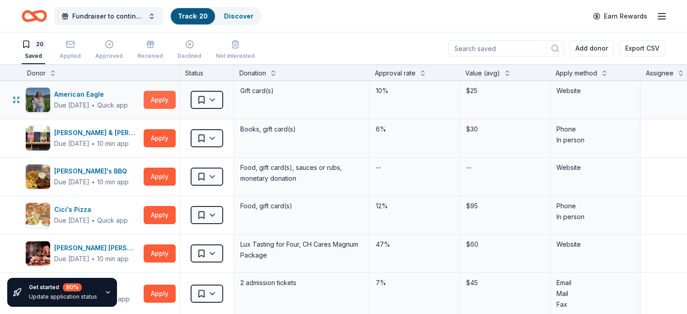
click at [174, 99] on button "Apply" at bounding box center [160, 100] width 32 height 18
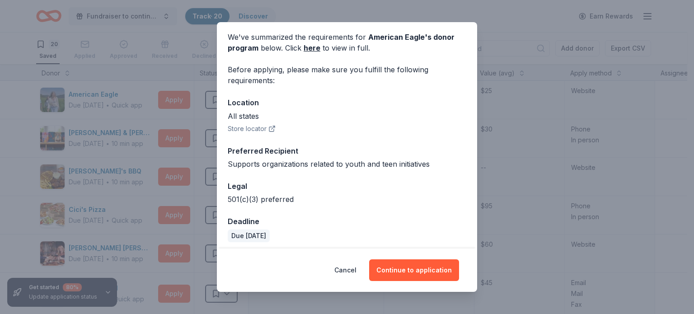
scroll to position [38, 0]
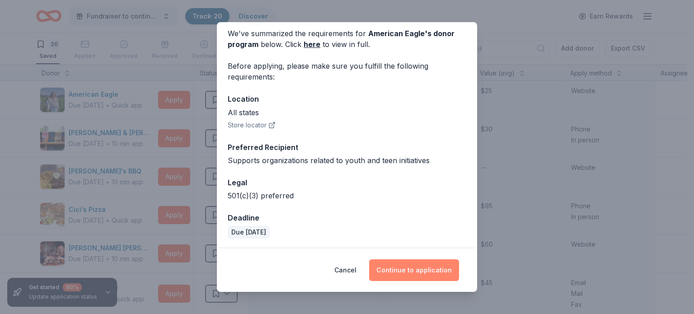
click at [413, 271] on button "Continue to application" at bounding box center [414, 270] width 90 height 22
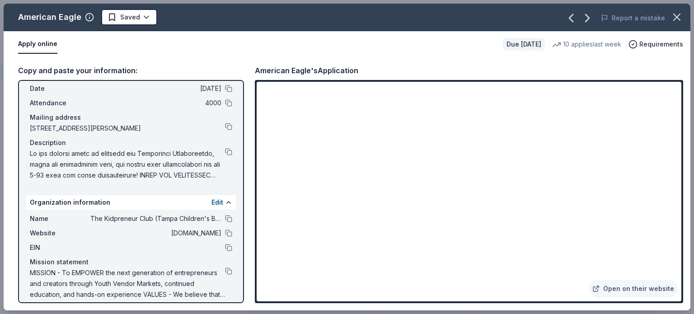
scroll to position [45, 0]
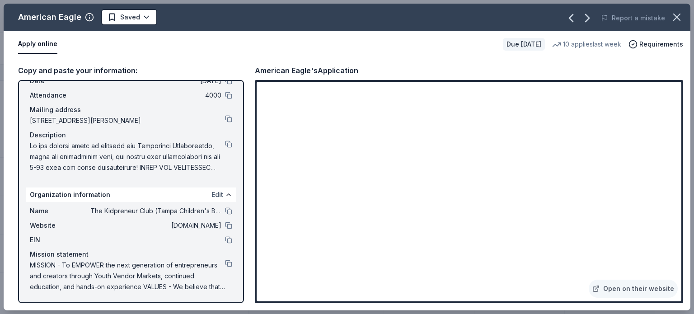
click at [211, 193] on button "Edit" at bounding box center [217, 194] width 12 height 11
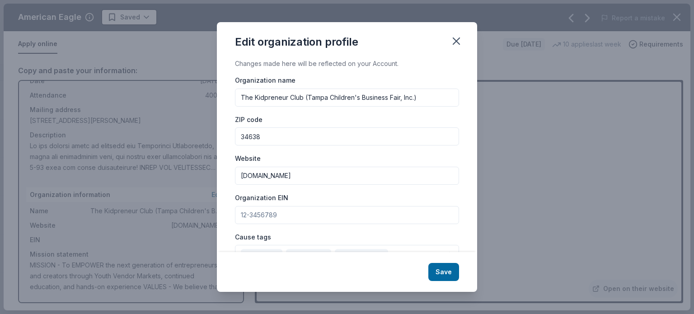
click at [296, 215] on input "Organization EIN" at bounding box center [347, 215] width 224 height 18
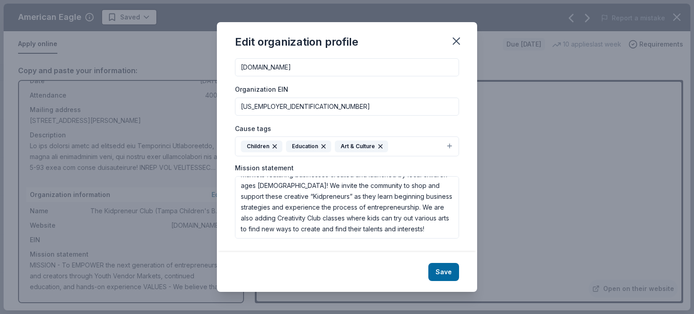
scroll to position [141, 0]
type input "[US_EMPLOYER_IDENTIFICATION_NUMBER]"
click at [441, 146] on button "Children Education Art & Culture" at bounding box center [347, 146] width 224 height 20
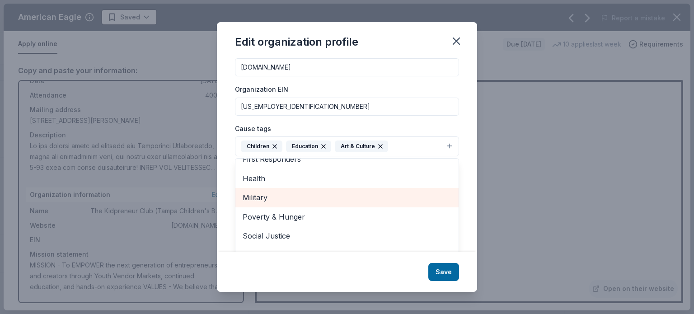
scroll to position [123, 0]
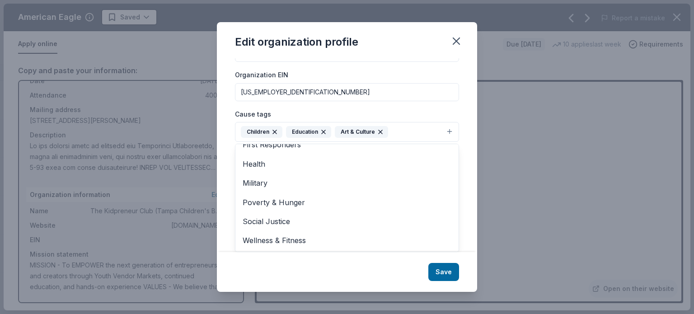
click at [467, 89] on div "Changes made here will be reflected on your Account. Organization name The Kidp…" at bounding box center [347, 155] width 260 height 194
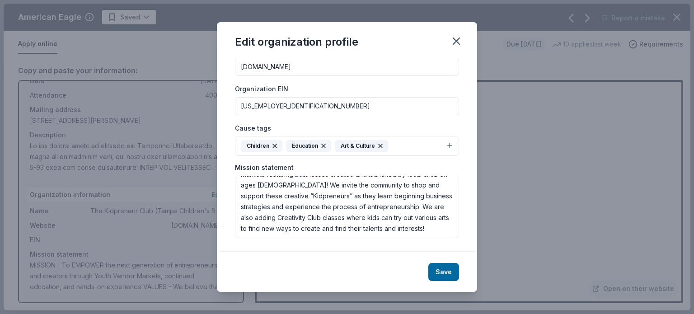
scroll to position [0, 0]
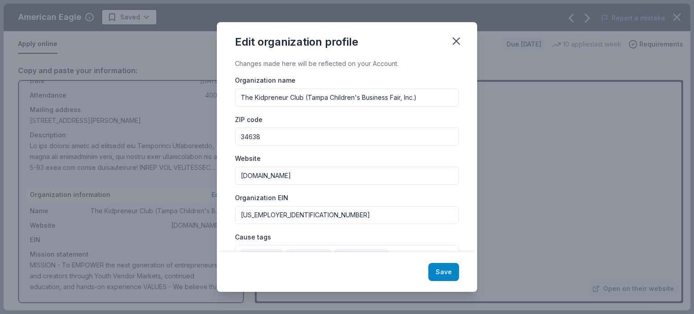
click at [448, 271] on button "Save" at bounding box center [443, 272] width 31 height 18
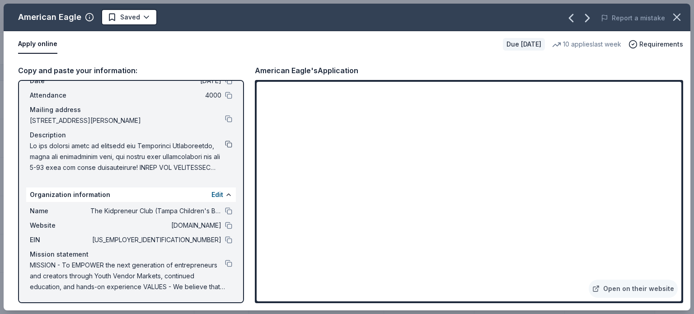
click at [225, 144] on button at bounding box center [228, 144] width 7 height 7
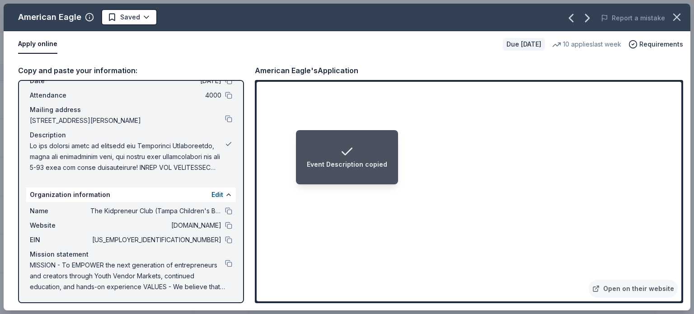
click at [225, 144] on button at bounding box center [228, 144] width 7 height 7
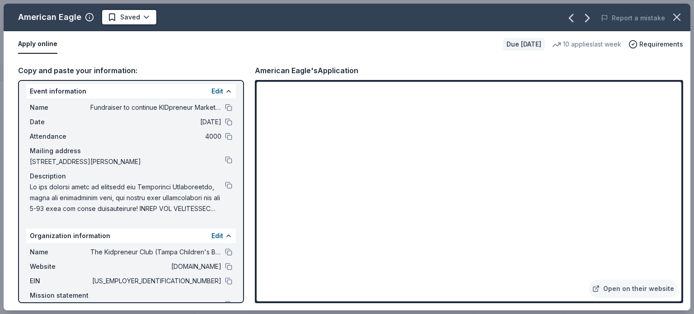
scroll to position [1, 0]
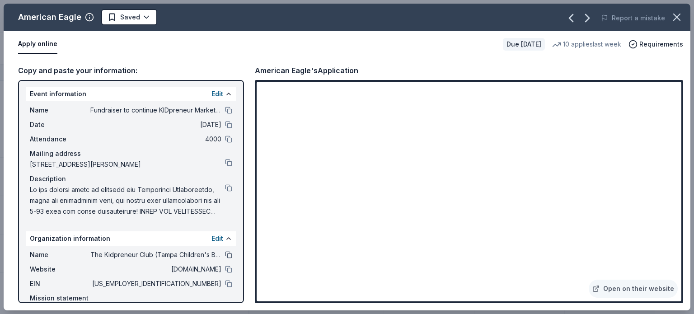
click at [225, 255] on button at bounding box center [228, 254] width 7 height 7
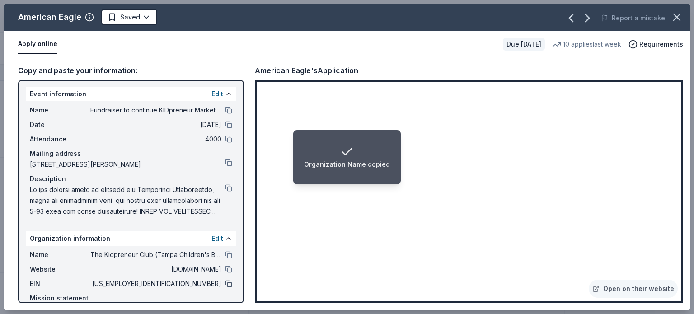
click at [225, 283] on button at bounding box center [228, 283] width 7 height 7
click at [225, 110] on button at bounding box center [228, 110] width 7 height 7
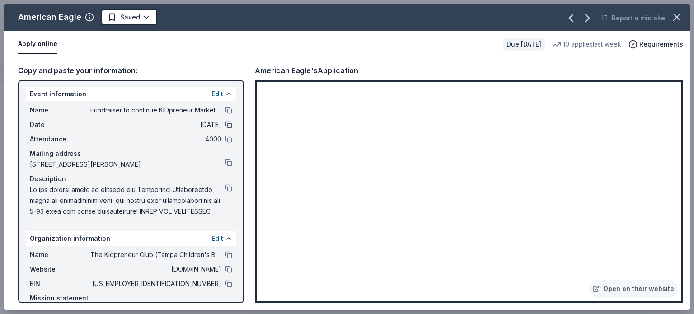
click at [225, 126] on button at bounding box center [228, 124] width 7 height 7
click at [225, 188] on button at bounding box center [228, 187] width 7 height 7
